Goal: Entertainment & Leisure: Consume media (video, audio)

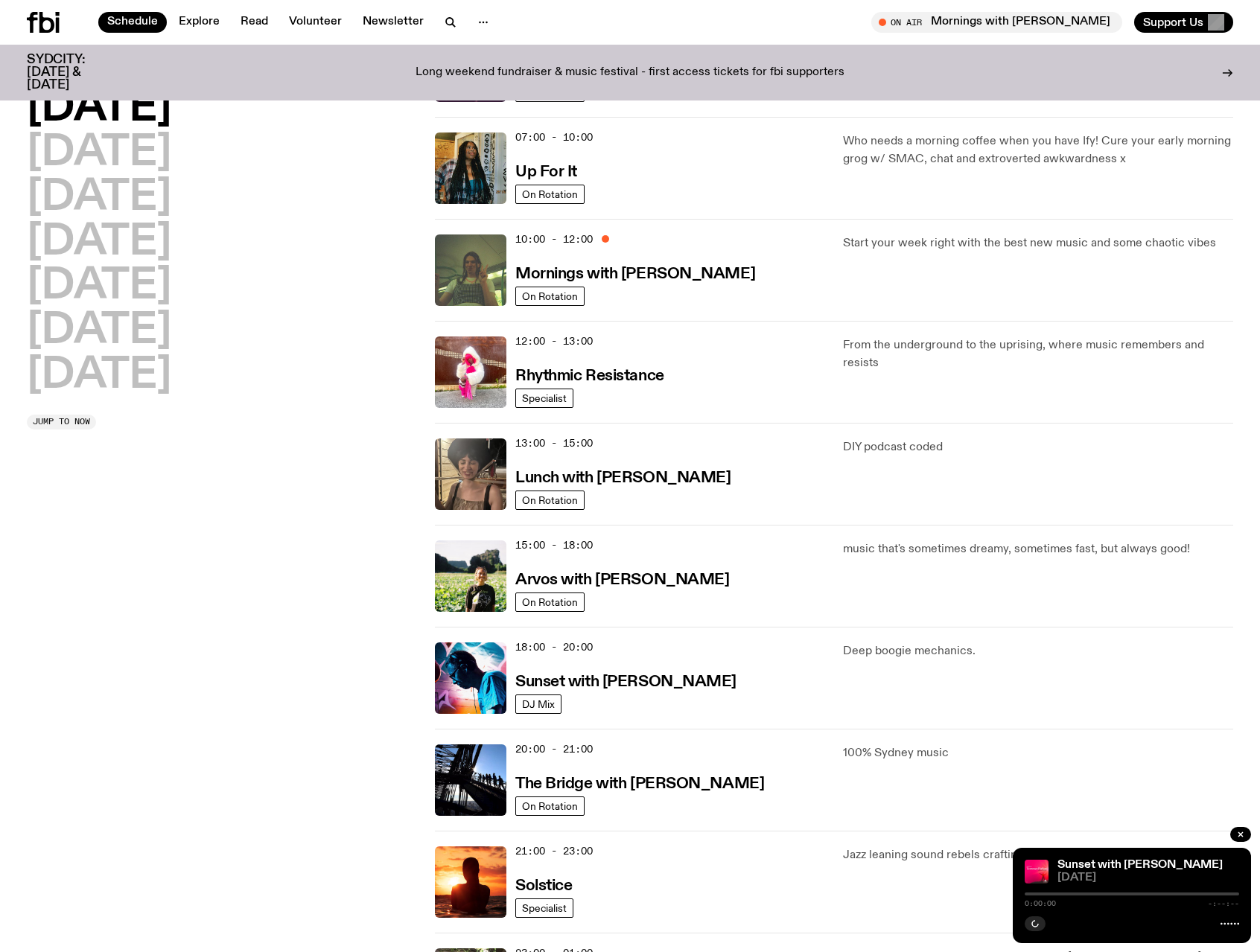
scroll to position [215, 0]
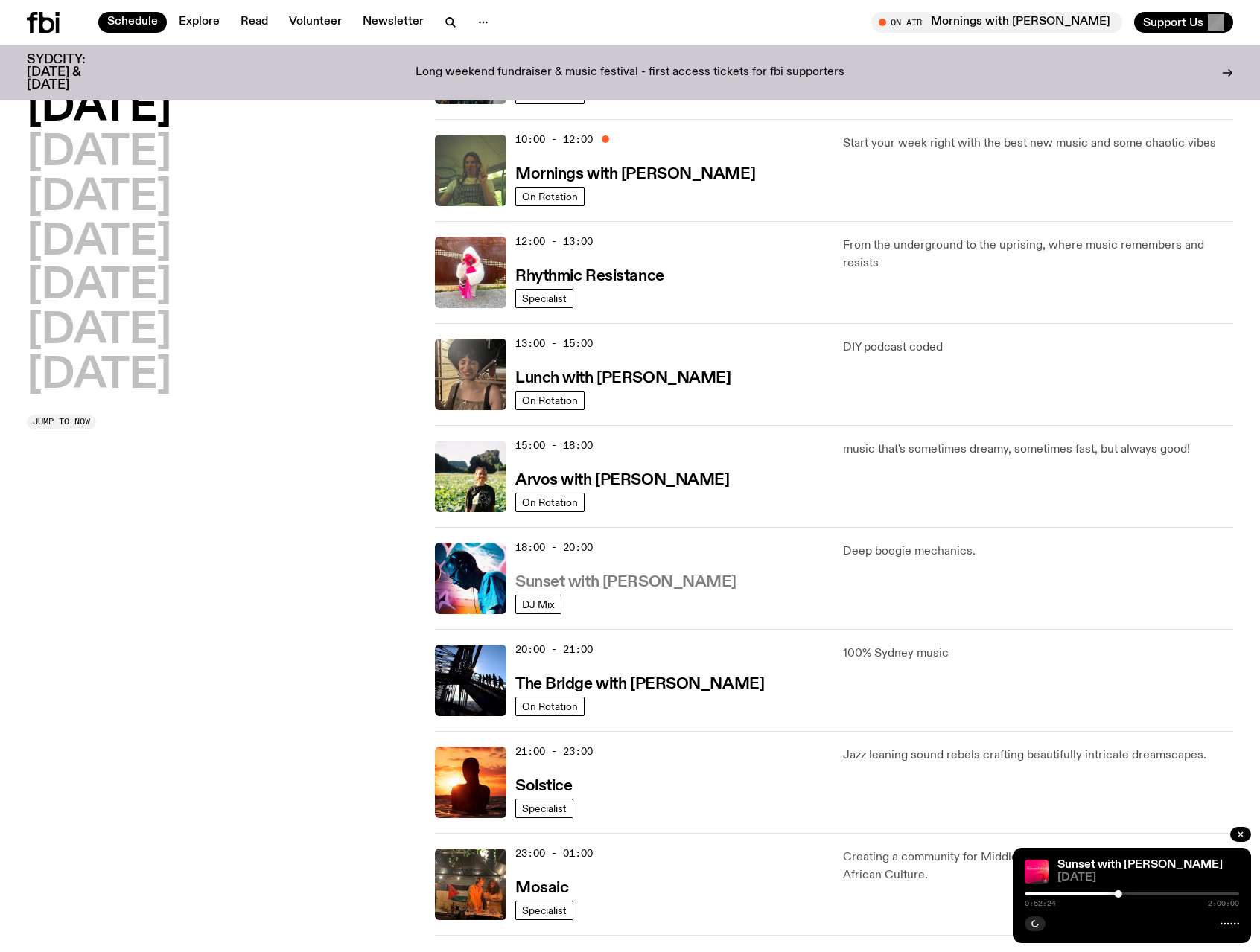
click at [585, 577] on h3 "Sunset with [PERSON_NAME]" at bounding box center [625, 582] width 222 height 15
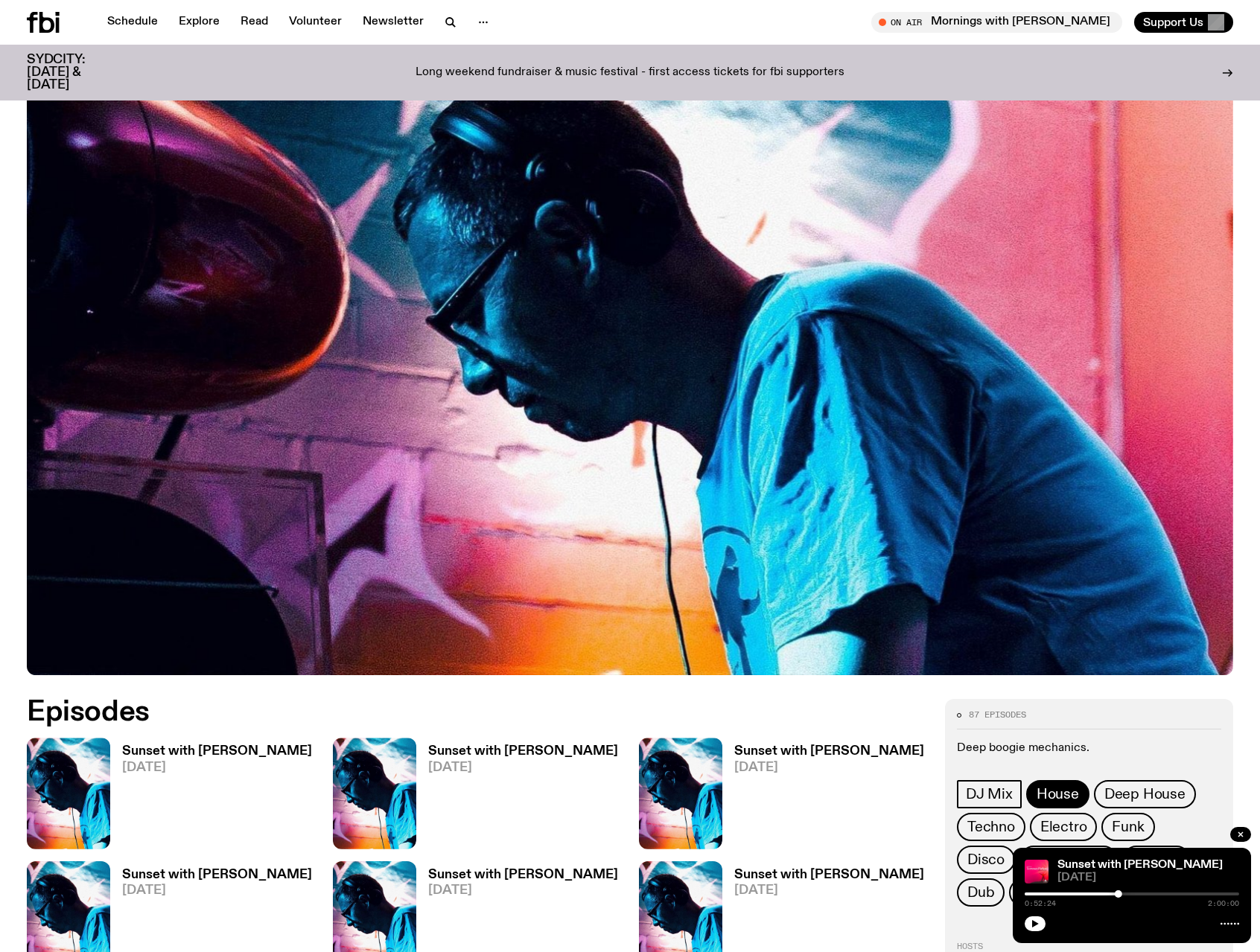
scroll to position [213, 0]
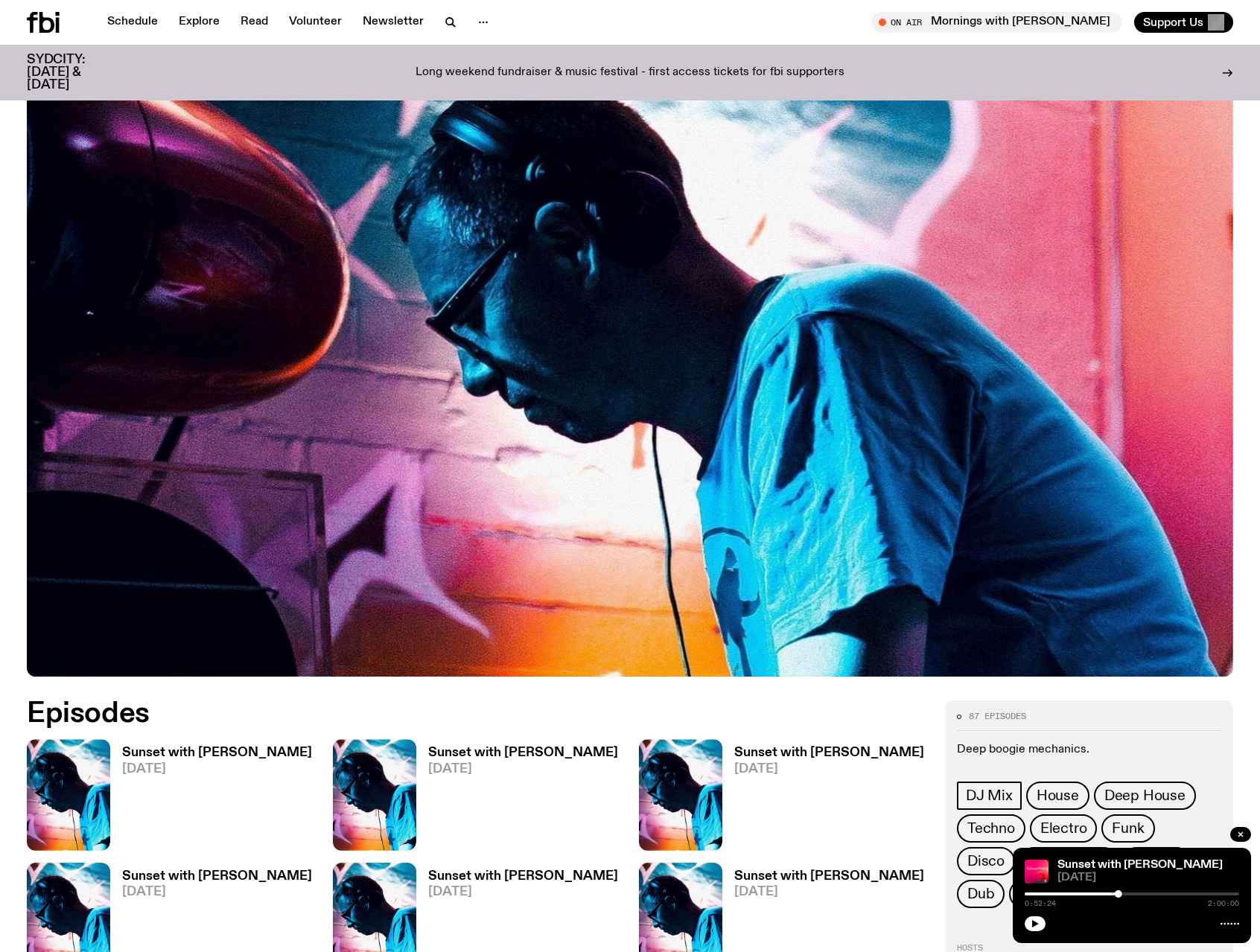
click at [1028, 892] on div "0:52:24 2:00:00" at bounding box center [1132, 898] width 215 height 18
click at [1027, 896] on div "0:52:24 2:00:00" at bounding box center [1132, 898] width 215 height 18
click at [1030, 894] on div at bounding box center [1011, 894] width 215 height 3
drag, startPoint x: 1032, startPoint y: 894, endPoint x: 1024, endPoint y: 895, distance: 8.1
click at [1024, 895] on div at bounding box center [1025, 894] width 8 height 8
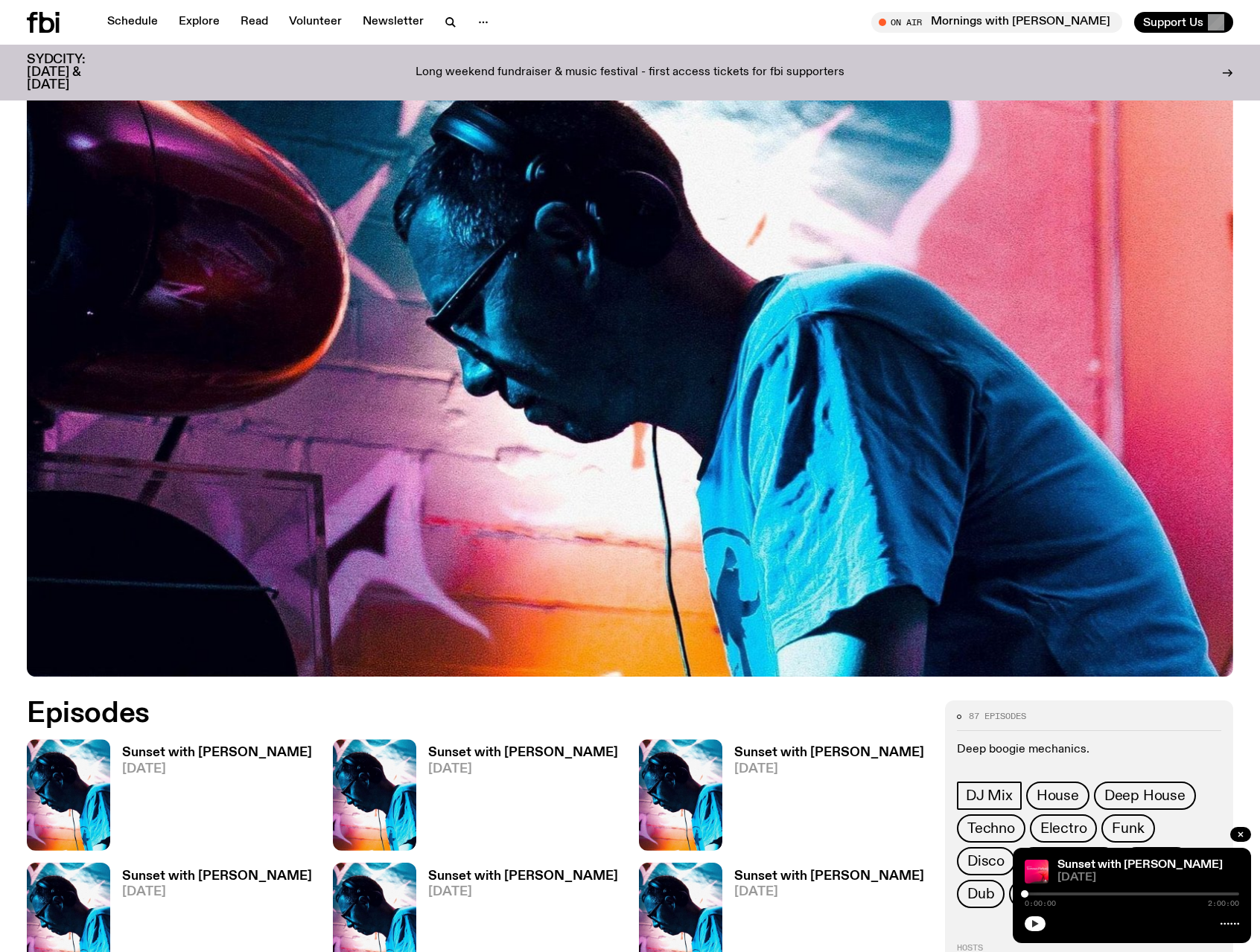
click at [1032, 925] on icon "button" at bounding box center [1034, 923] width 9 height 9
click at [1029, 924] on button "button" at bounding box center [1035, 924] width 21 height 15
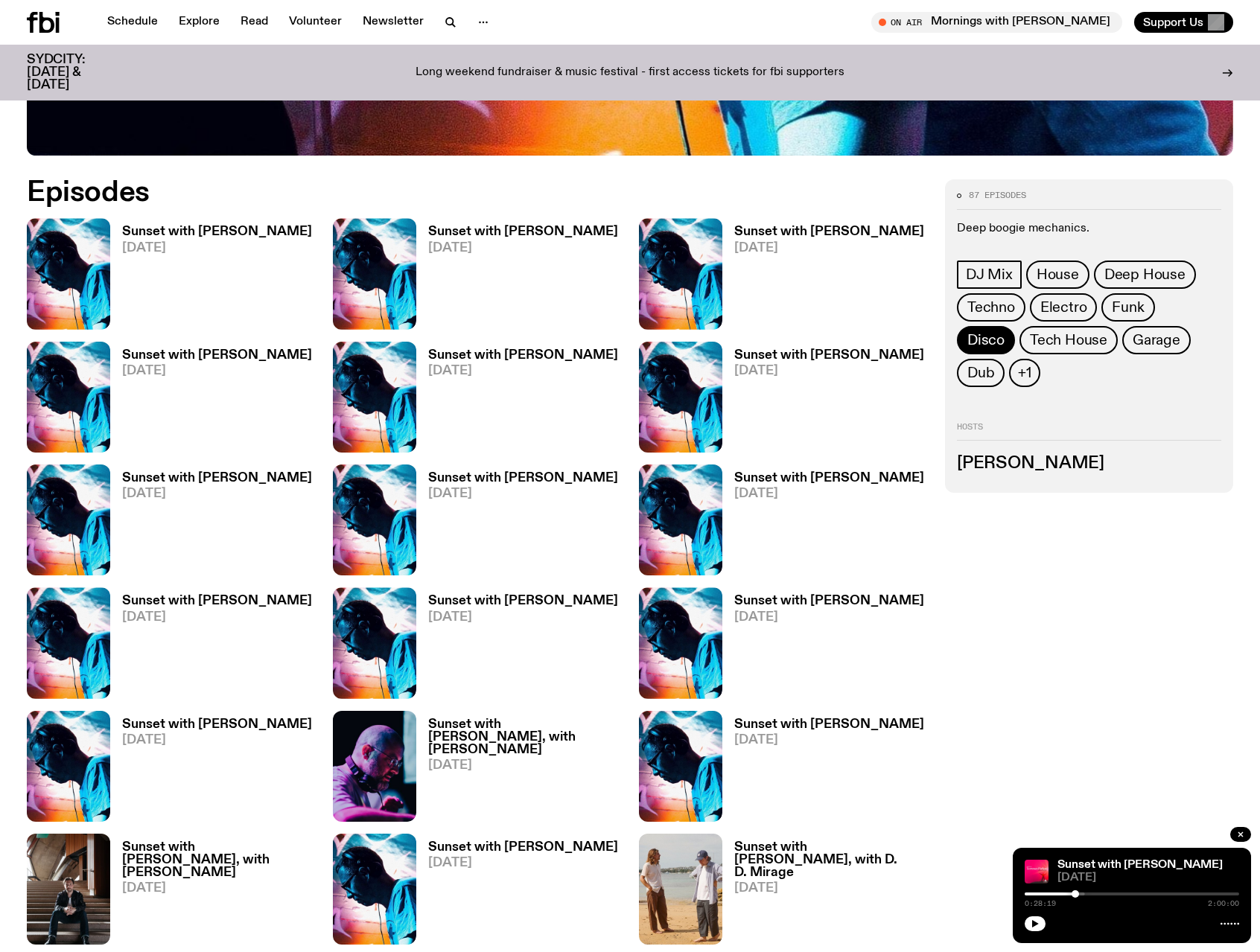
scroll to position [883, 0]
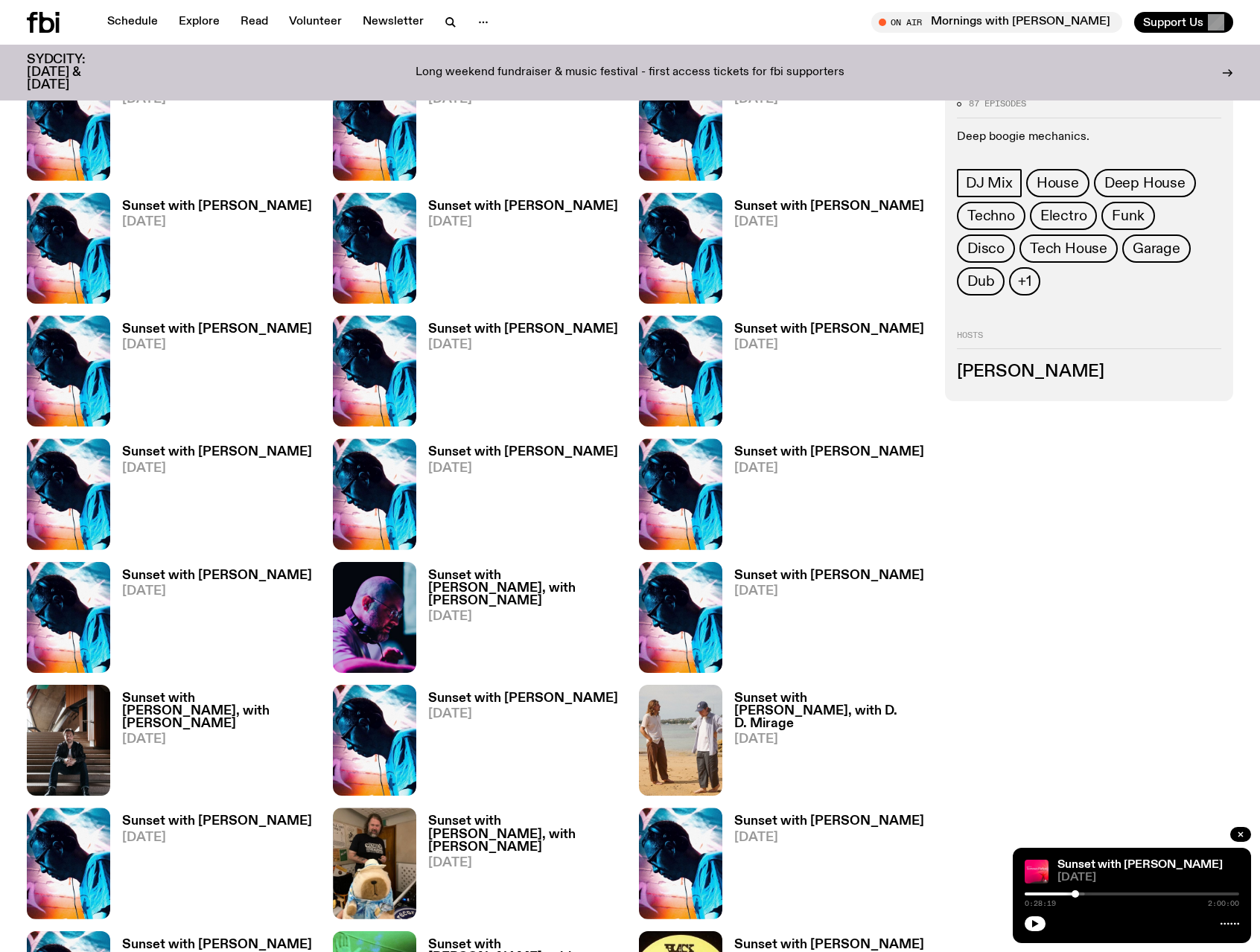
click at [1059, 894] on div at bounding box center [968, 894] width 215 height 3
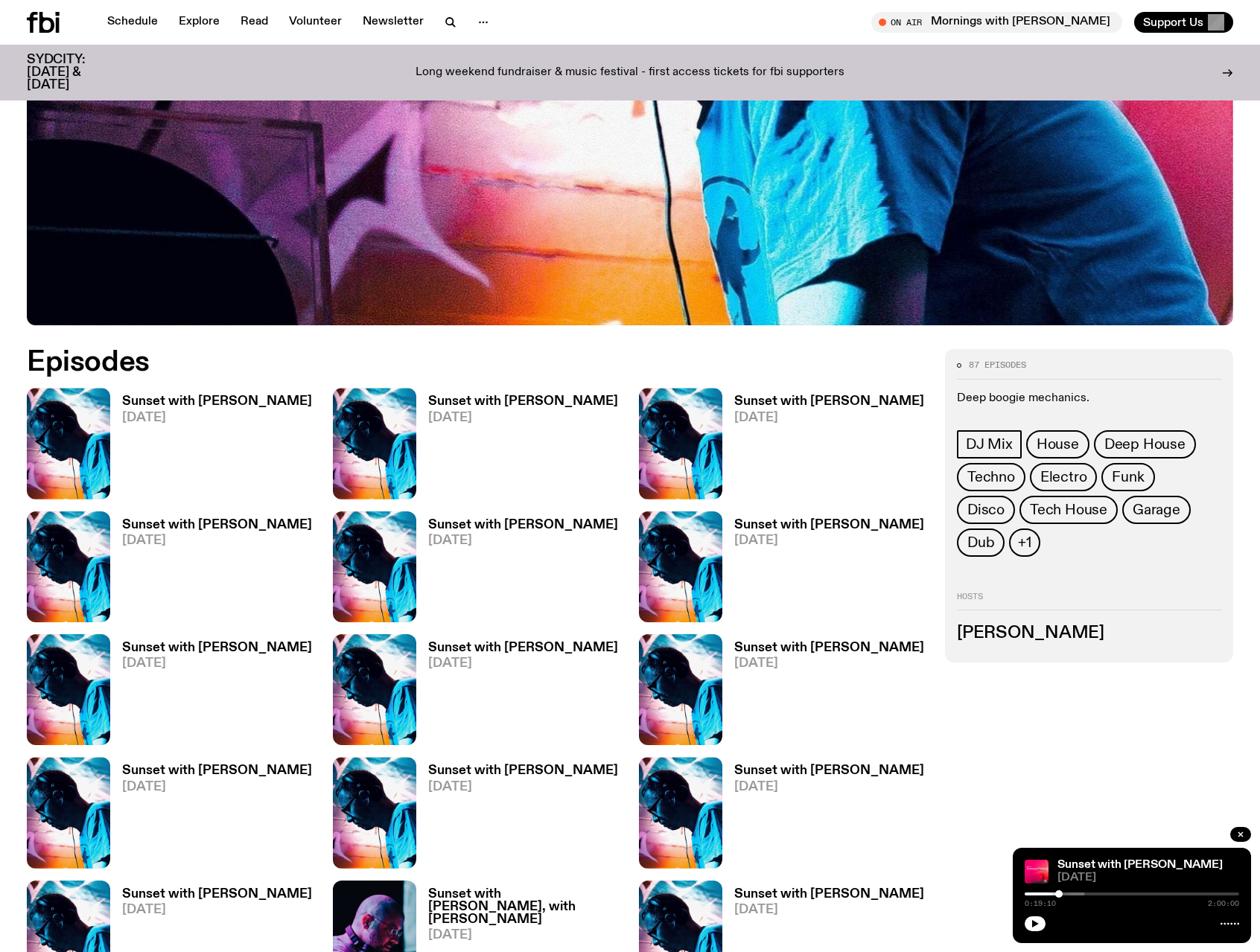
scroll to position [557, 0]
